Goal: Find specific fact: Find specific fact

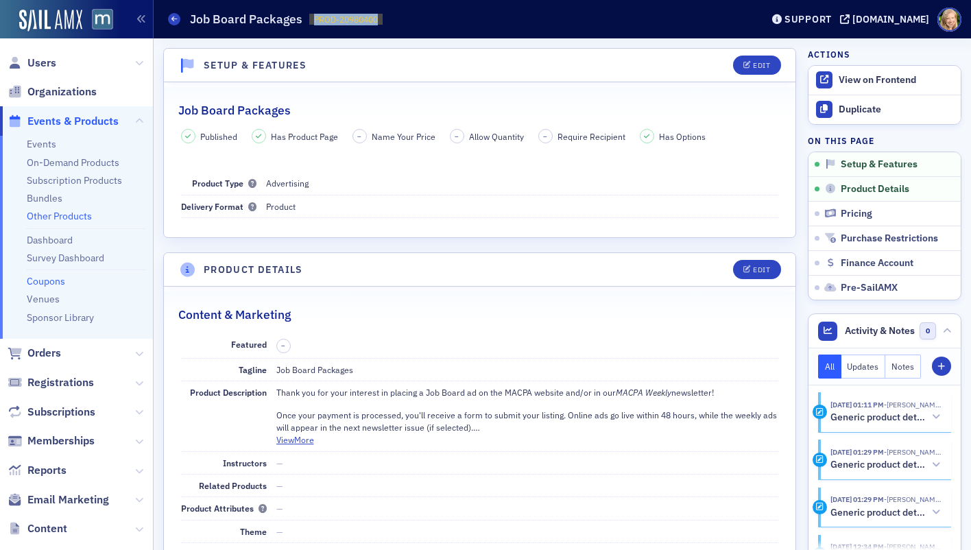
click at [56, 281] on link "Coupons" at bounding box center [46, 281] width 38 height 12
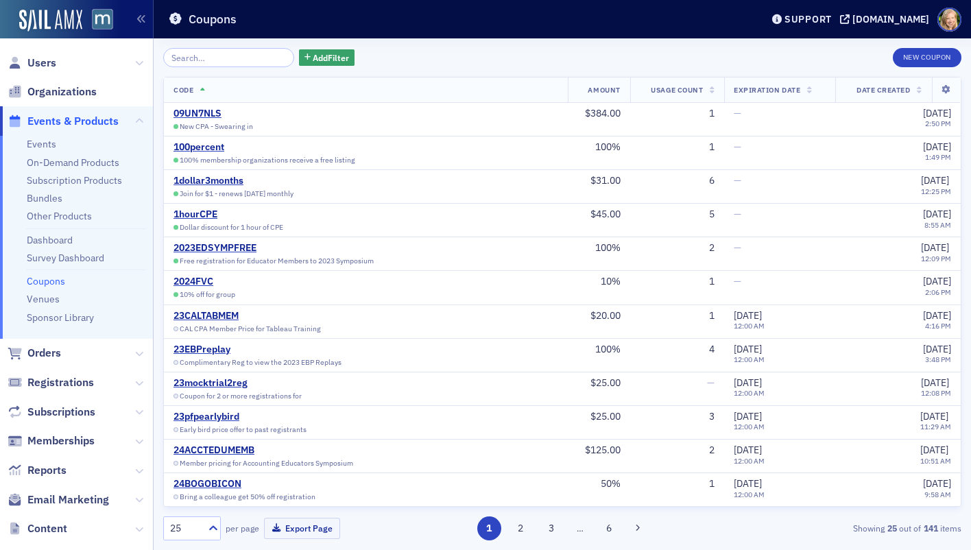
click at [248, 66] on input "search" at bounding box center [228, 57] width 131 height 19
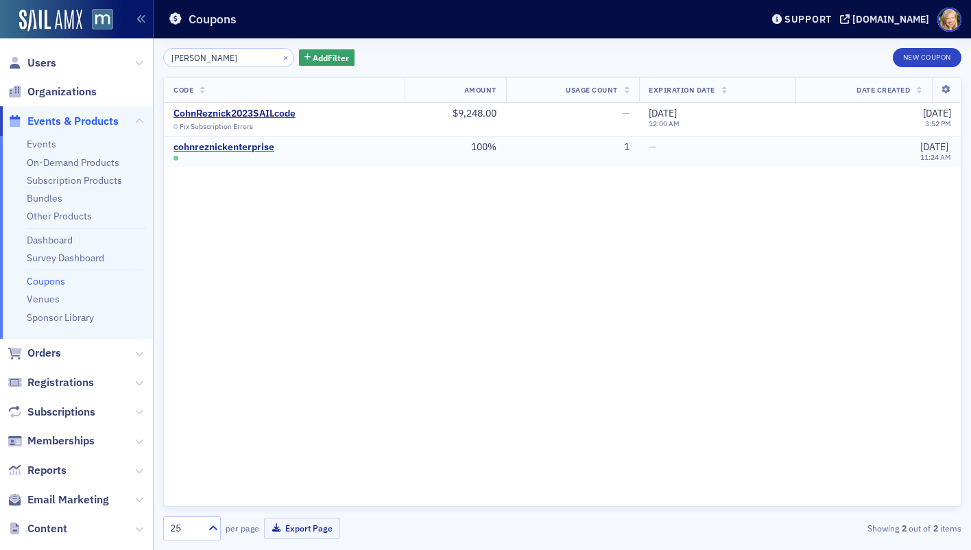
type input "cohn"
drag, startPoint x: 285, startPoint y: 149, endPoint x: 174, endPoint y: 151, distance: 111.1
click at [174, 151] on div "cohnreznickenterprise" at bounding box center [283, 150] width 221 height 19
copy div "cohnreznickenterprise"
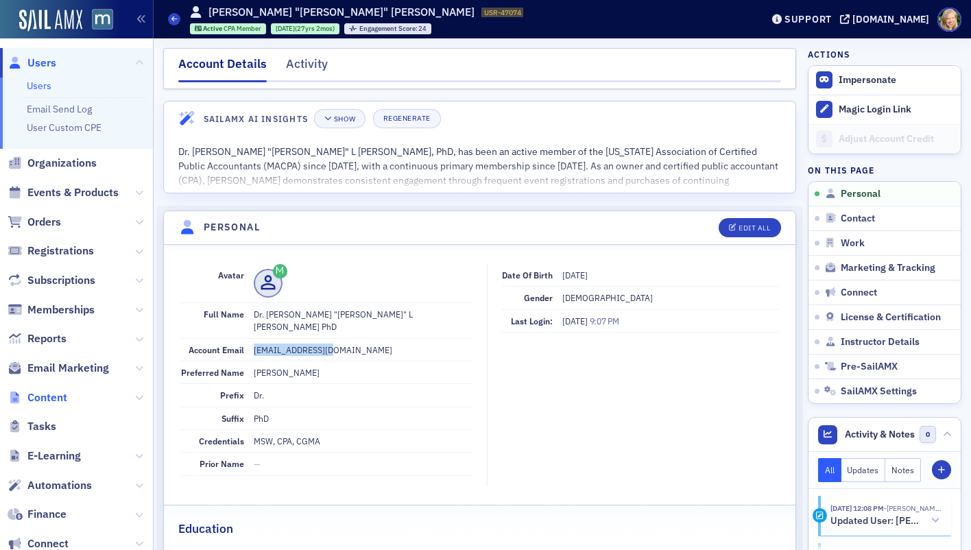
click at [53, 391] on span "Content" at bounding box center [47, 397] width 40 height 15
click at [62, 367] on ul "Users Users Email Send Log User Custom CPE Organizations Events & Products Orde…" at bounding box center [76, 347] width 153 height 598
